Goal: Find specific page/section: Find specific page/section

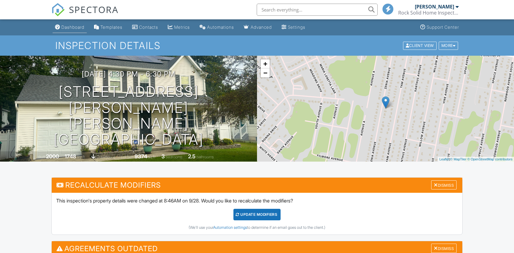
click at [78, 28] on div "Dashboard" at bounding box center [72, 26] width 23 height 5
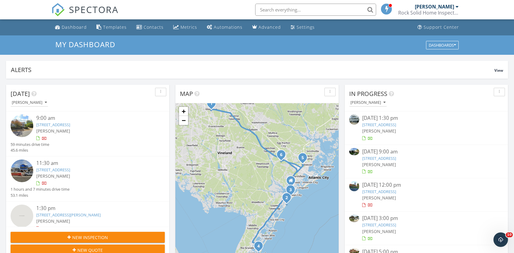
click at [299, 7] on input "text" at bounding box center [315, 10] width 121 height 12
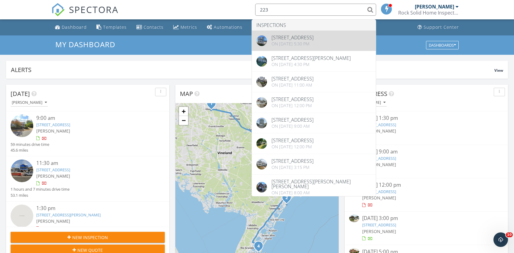
type input "223"
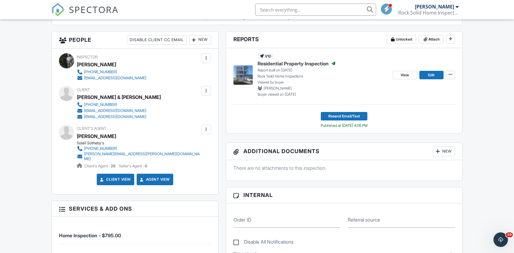
scroll to position [272, 0]
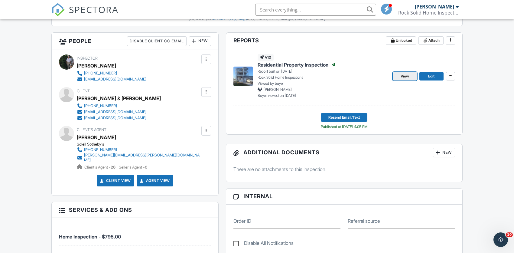
click at [401, 76] on span "View" at bounding box center [405, 76] width 8 height 6
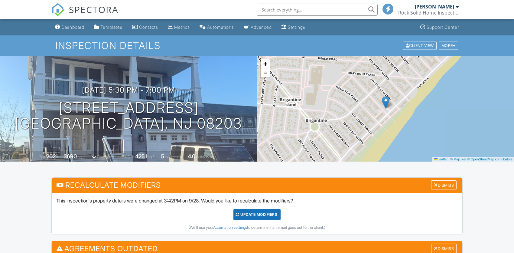
click at [72, 27] on div "Dashboard" at bounding box center [72, 26] width 23 height 5
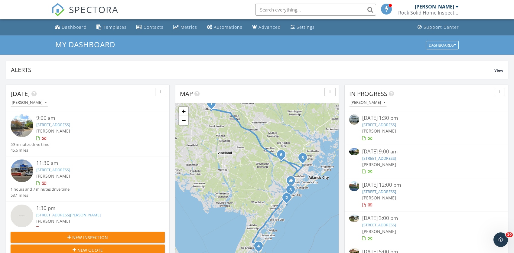
click at [298, 12] on input "text" at bounding box center [315, 10] width 121 height 12
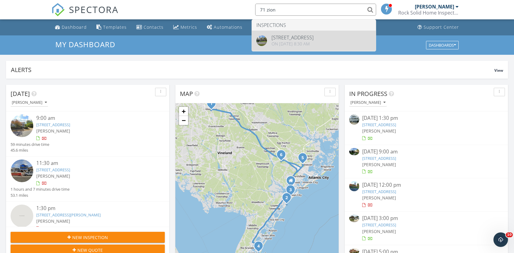
type input "71 zion"
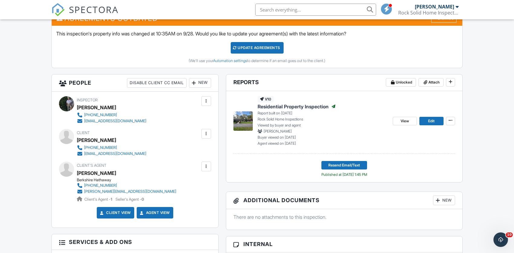
scroll to position [232, 0]
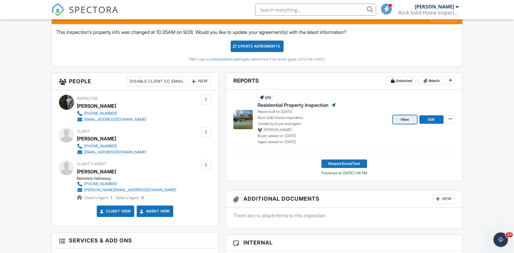
click at [404, 120] on span "View" at bounding box center [405, 119] width 8 height 6
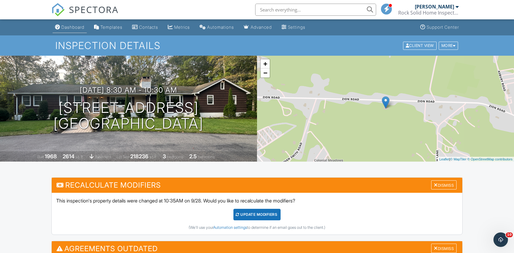
click at [77, 27] on div "Dashboard" at bounding box center [72, 26] width 23 height 5
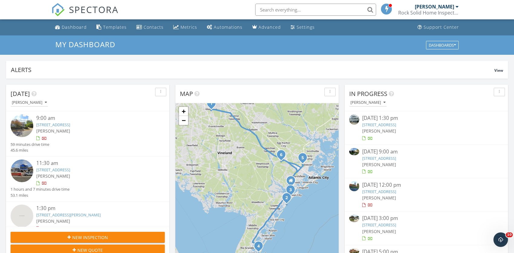
click at [292, 10] on input "text" at bounding box center [315, 10] width 121 height 12
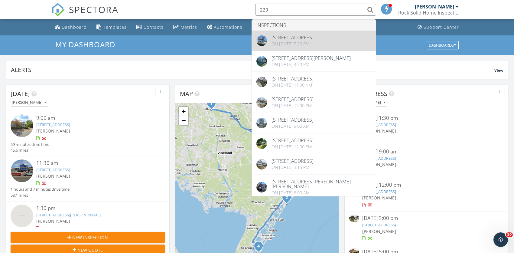
type input "223"
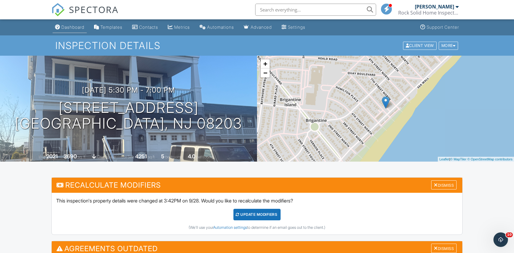
click at [67, 26] on div "Dashboard" at bounding box center [72, 26] width 23 height 5
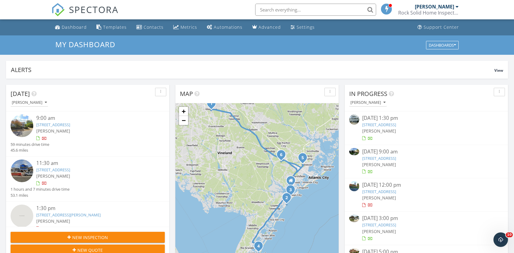
click at [296, 11] on input "text" at bounding box center [315, 10] width 121 height 12
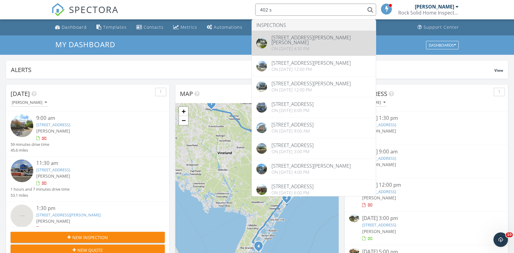
type input "402 s"
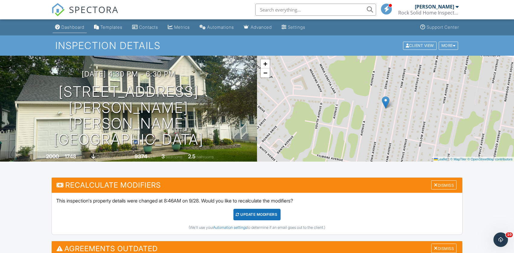
click at [82, 26] on div "Dashboard" at bounding box center [72, 26] width 23 height 5
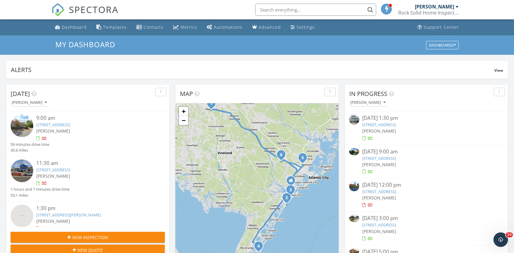
click at [299, 11] on input "text" at bounding box center [315, 10] width 121 height 12
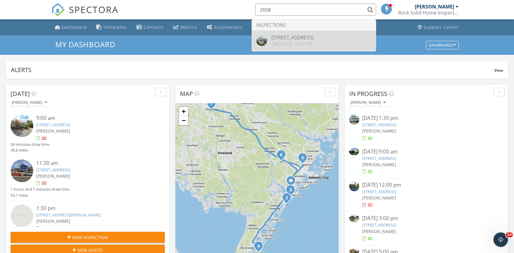
type input "2058"
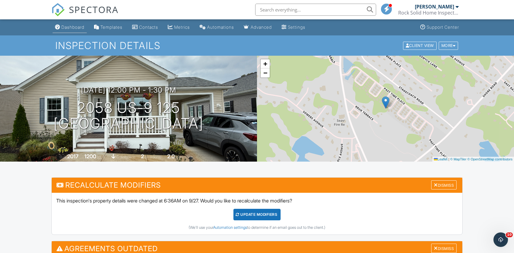
click at [78, 28] on div "Dashboard" at bounding box center [72, 26] width 23 height 5
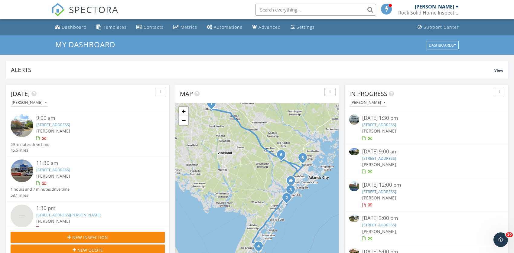
click at [295, 11] on input "text" at bounding box center [315, 10] width 121 height 12
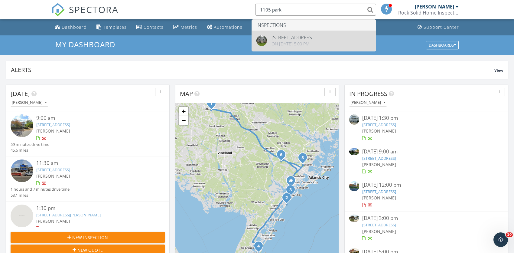
type input "1105 park"
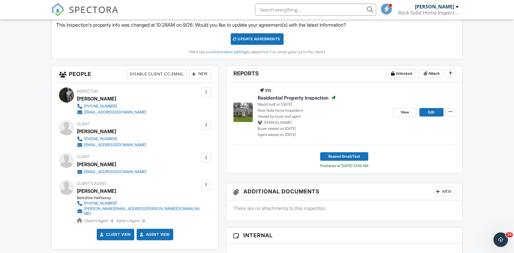
scroll to position [240, 0]
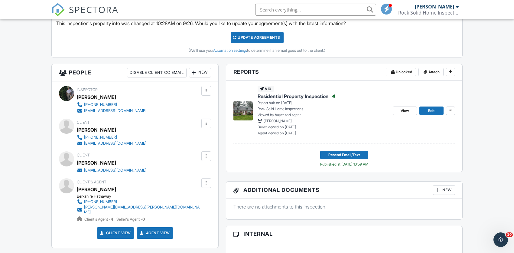
drag, startPoint x: 516, startPoint y: 52, endPoint x: 518, endPoint y: 104, distance: 52.0
